Goal: Transaction & Acquisition: Download file/media

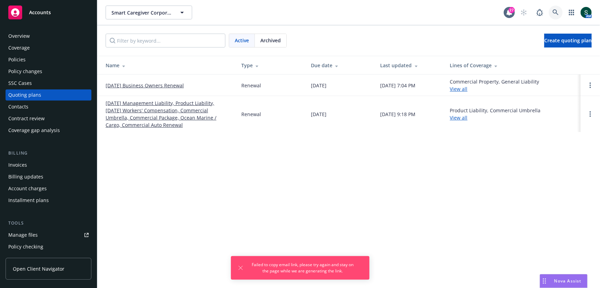
click at [554, 17] on link at bounding box center [556, 13] width 14 height 14
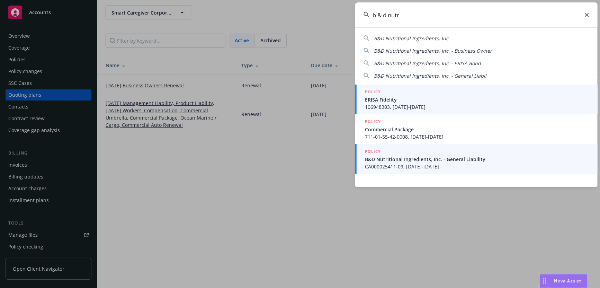
type input "b & d nutr"
click at [422, 158] on span "B&D Nutritional Ingredients, Inc. - General Liability" at bounding box center [477, 159] width 225 height 7
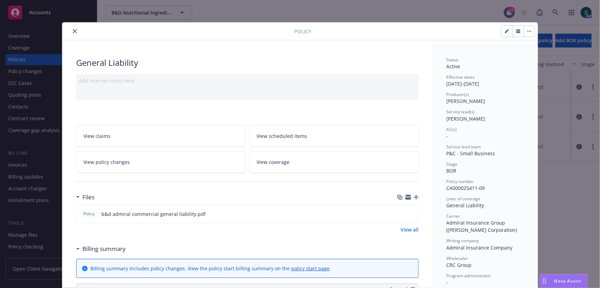
click at [74, 29] on icon "close" at bounding box center [75, 31] width 4 height 4
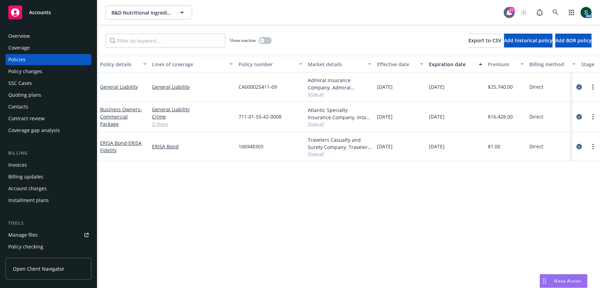
click at [267, 86] on span "CA000025411-09" at bounding box center [258, 86] width 38 height 7
copy span "CA000025411-09"
click at [41, 92] on div "Quoting plans" at bounding box center [48, 94] width 80 height 11
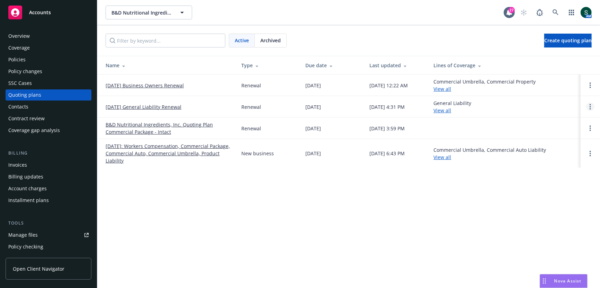
click at [594, 106] on link "Open options" at bounding box center [591, 107] width 8 height 8
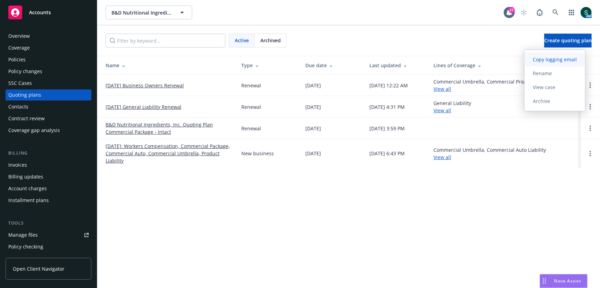
click at [561, 64] on link "Copy logging email" at bounding box center [555, 60] width 61 height 14
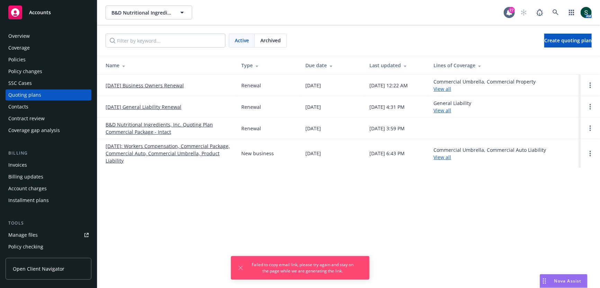
click at [591, 115] on td at bounding box center [590, 106] width 19 height 21
click at [591, 107] on link "Open options" at bounding box center [591, 107] width 8 height 8
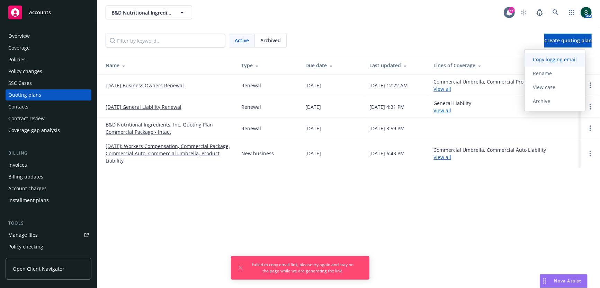
click at [557, 58] on span "Copy logging email" at bounding box center [555, 59] width 61 height 7
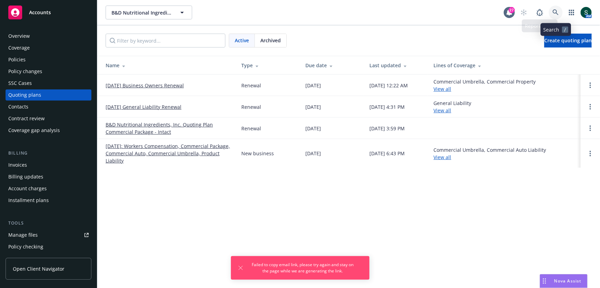
click at [555, 11] on icon at bounding box center [556, 12] width 6 height 6
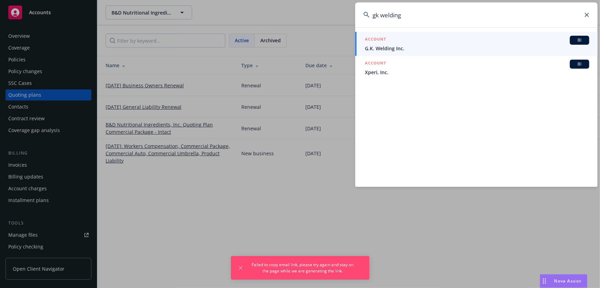
type input "gk welding"
click at [388, 45] on span "G.K. Welding Inc." at bounding box center [477, 48] width 225 height 7
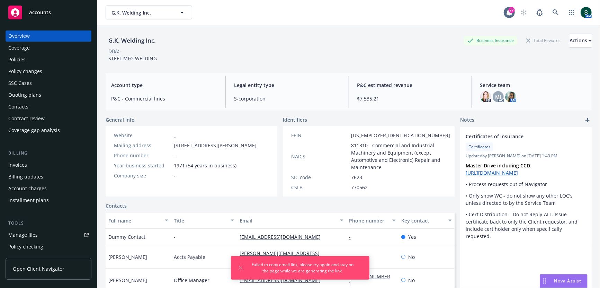
click at [42, 58] on div "Policies" at bounding box center [48, 59] width 80 height 11
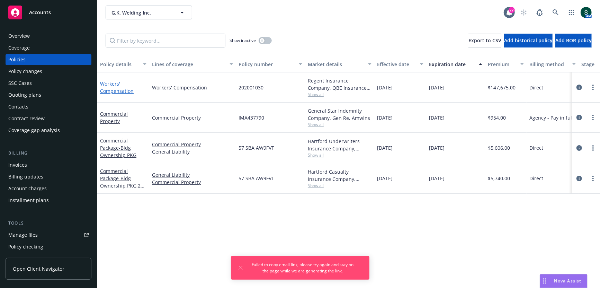
click at [113, 87] on link "Workers' Compensation" at bounding box center [117, 87] width 34 height 14
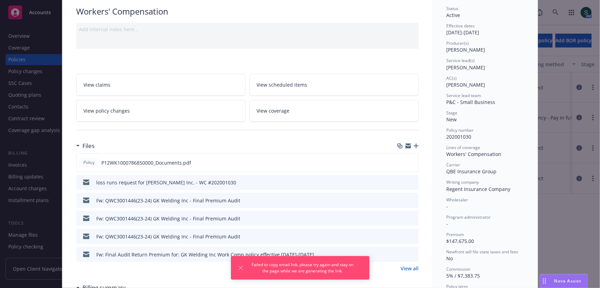
scroll to position [109, 0]
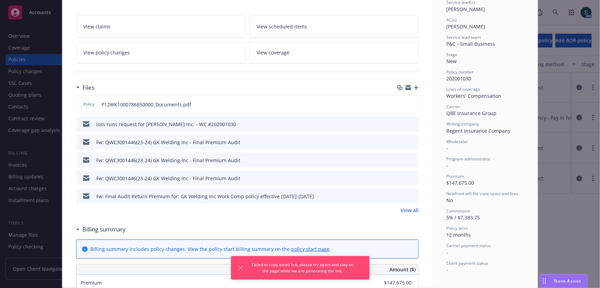
click at [403, 121] on icon "download file" at bounding box center [401, 124] width 6 height 6
click at [216, 86] on div "Files" at bounding box center [247, 87] width 343 height 15
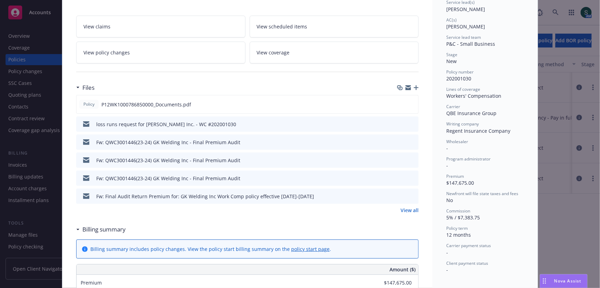
scroll to position [0, 0]
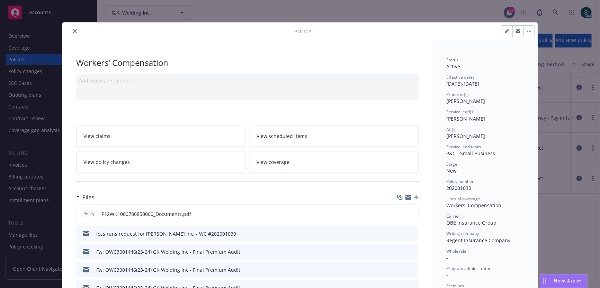
click at [73, 29] on icon "close" at bounding box center [75, 31] width 4 height 4
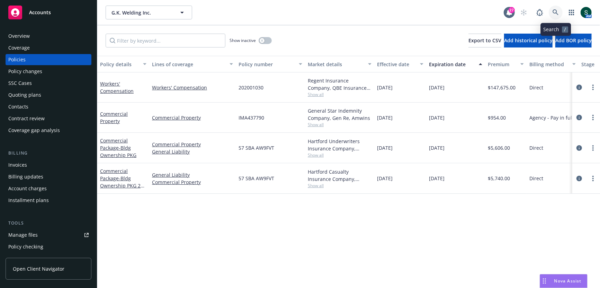
click at [554, 9] on link at bounding box center [556, 13] width 14 height 14
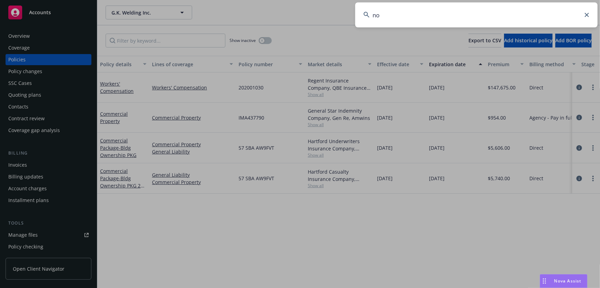
type input "n"
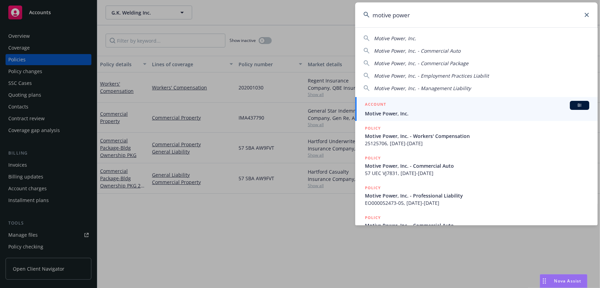
type input "motive power"
click at [427, 108] on div "ACCOUNT BI" at bounding box center [477, 105] width 225 height 9
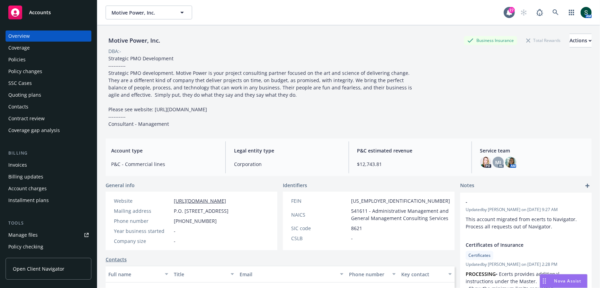
click at [35, 58] on div "Policies" at bounding box center [48, 59] width 80 height 11
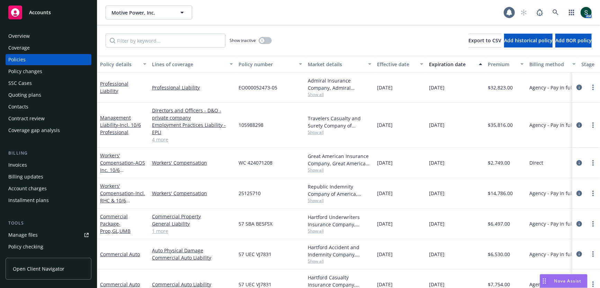
scroll to position [10, 0]
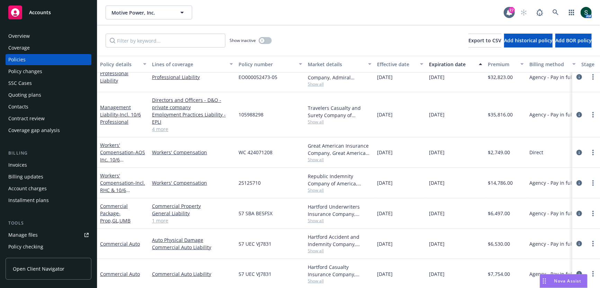
click at [155, 126] on link "4 more" at bounding box center [192, 128] width 81 height 7
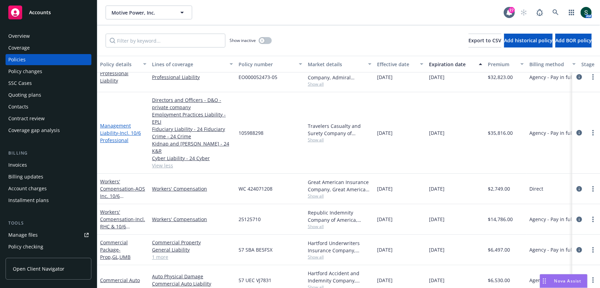
click at [111, 122] on link "Management Liability - Incl. 10/6 Professional" at bounding box center [120, 132] width 41 height 21
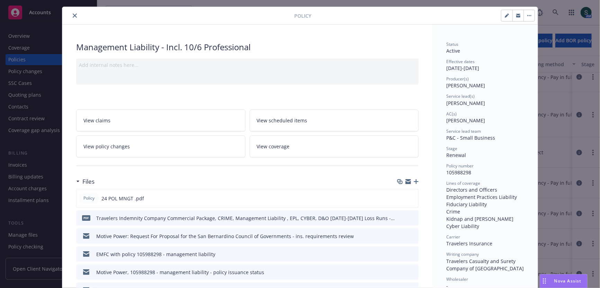
scroll to position [24, 0]
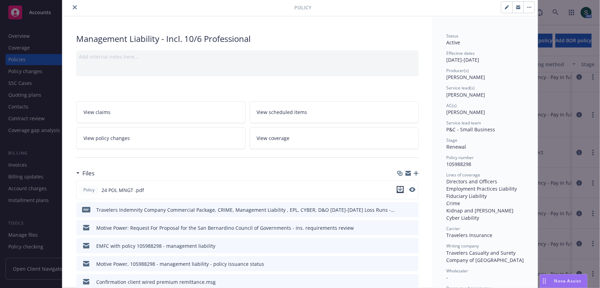
click at [403, 188] on icon "download file" at bounding box center [401, 190] width 6 height 6
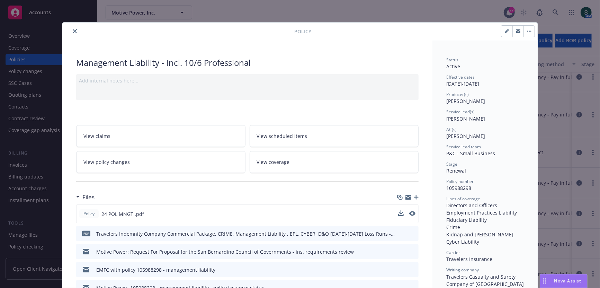
click at [74, 29] on icon "close" at bounding box center [75, 31] width 4 height 4
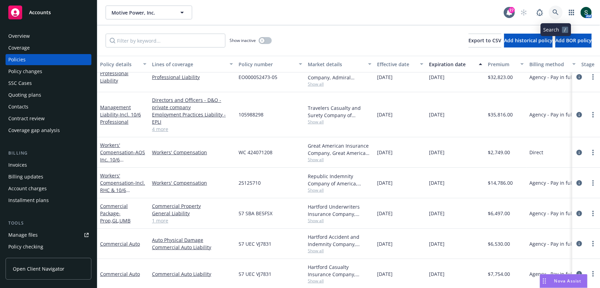
click at [557, 10] on icon at bounding box center [556, 12] width 6 height 6
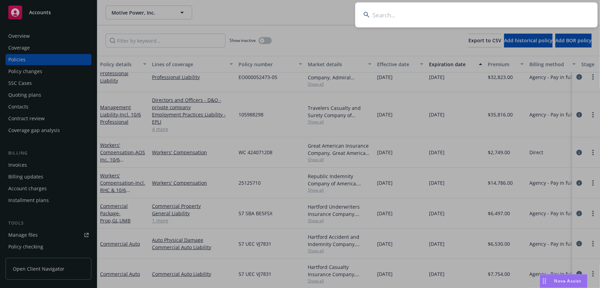
type input "p"
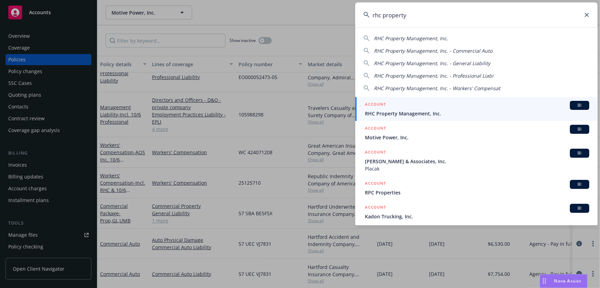
type input "rhc property"
click at [398, 116] on span "RHC Property Management, Inc." at bounding box center [477, 113] width 225 height 7
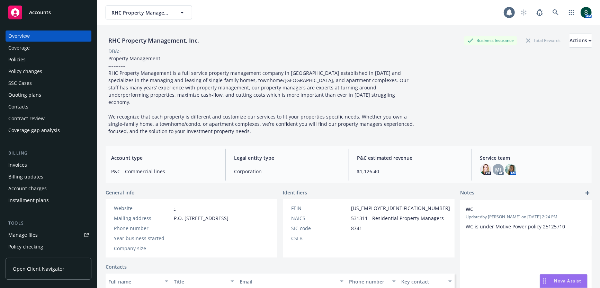
click at [36, 61] on div "Policies" at bounding box center [48, 59] width 80 height 11
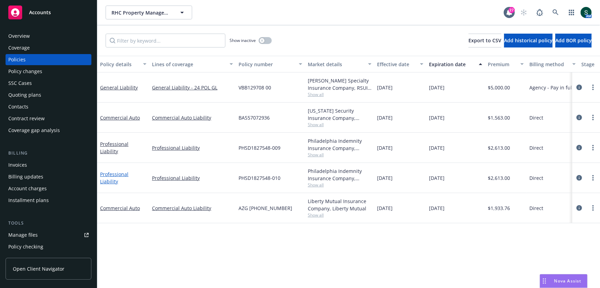
click at [120, 179] on link "Professional Liability" at bounding box center [114, 178] width 28 height 14
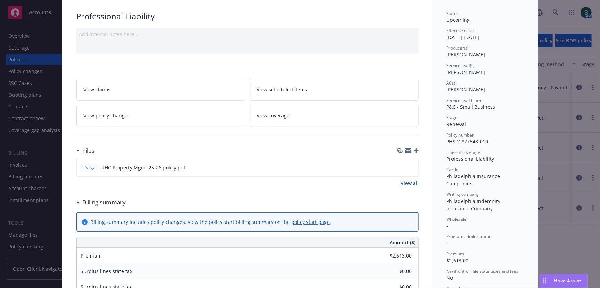
scroll to position [79, 0]
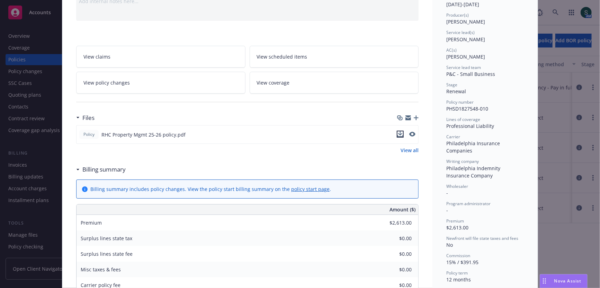
click at [399, 133] on icon "download file" at bounding box center [401, 134] width 6 height 6
